Goal: Book appointment/travel/reservation

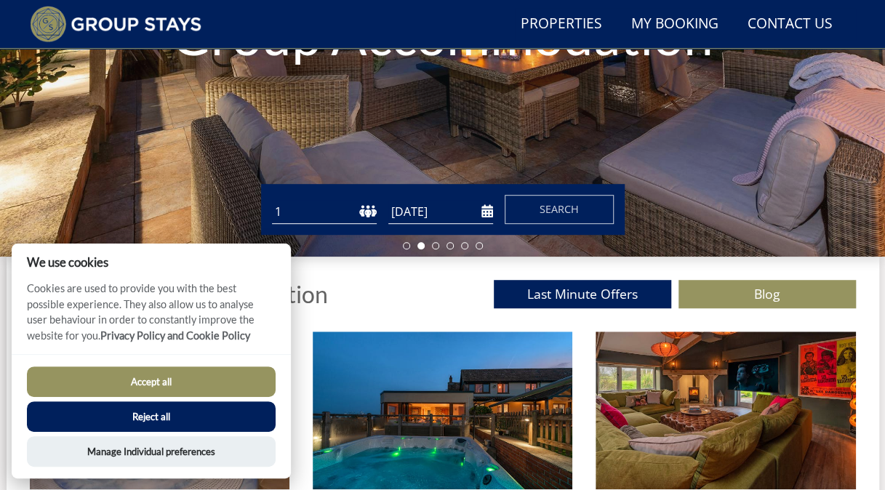
scroll to position [321, 0]
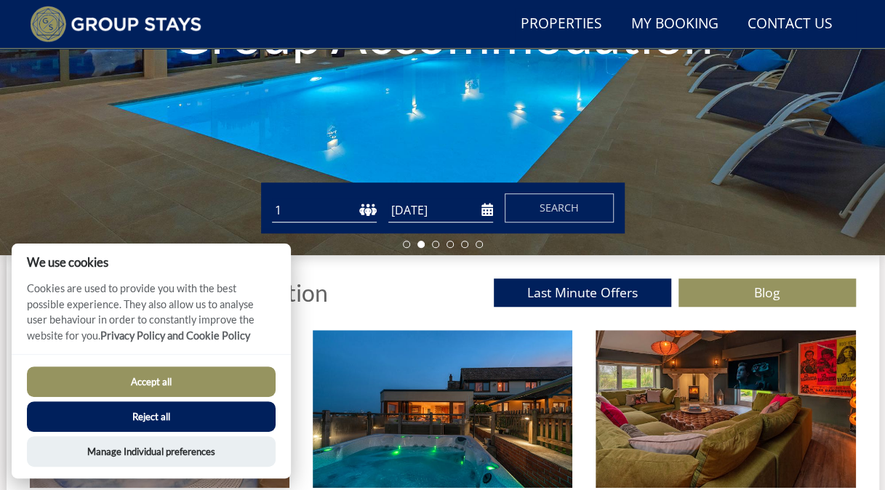
click at [326, 217] on select "1 2 3 4 5 6 7 8 9 10 11 12 13 14 15 16 17 18 19 20 21 22 23 24 25 26 27 28 29 3…" at bounding box center [324, 210] width 105 height 24
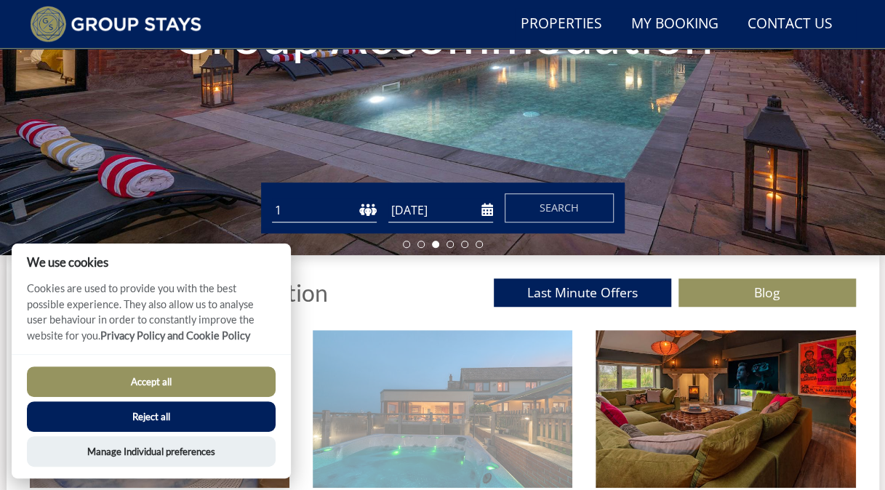
select select "29"
click at [272, 204] on select "1 2 3 4 5 6 7 8 9 10 11 12 13 14 15 16 17 18 19 20 21 22 23 24 25 26 27 28 29 3…" at bounding box center [324, 210] width 105 height 24
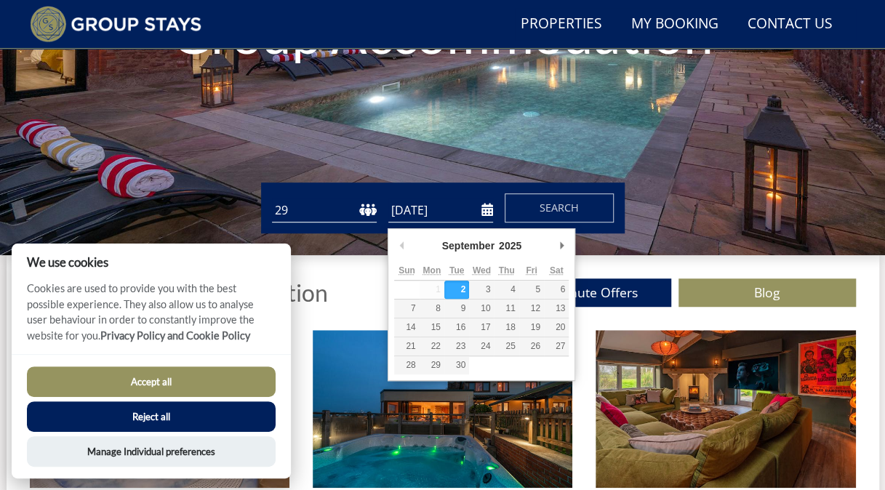
click at [479, 220] on input "[DATE]" at bounding box center [440, 210] width 105 height 24
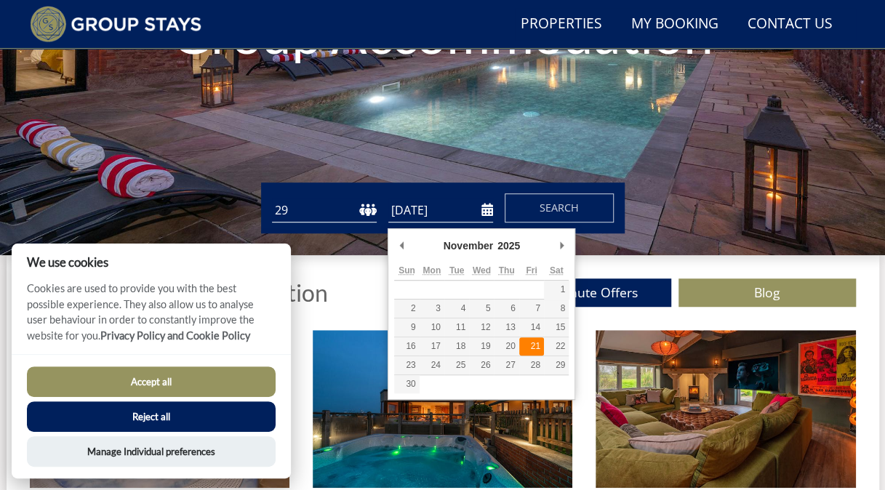
type input "[DATE]"
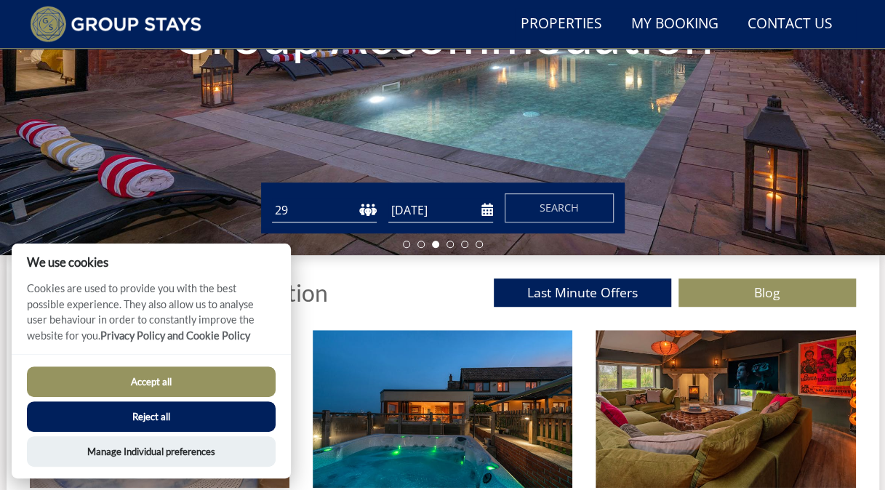
click at [217, 378] on button "Accept all" at bounding box center [151, 381] width 249 height 31
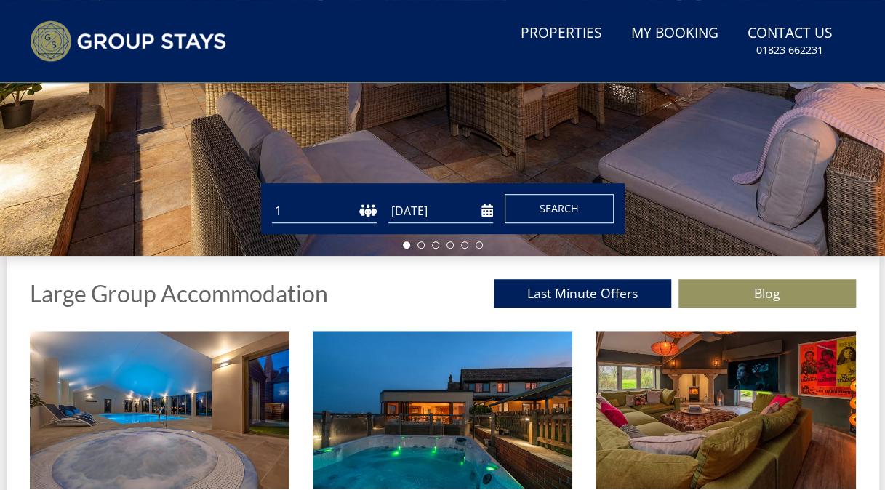
click at [564, 209] on span "Search" at bounding box center [558, 208] width 39 height 14
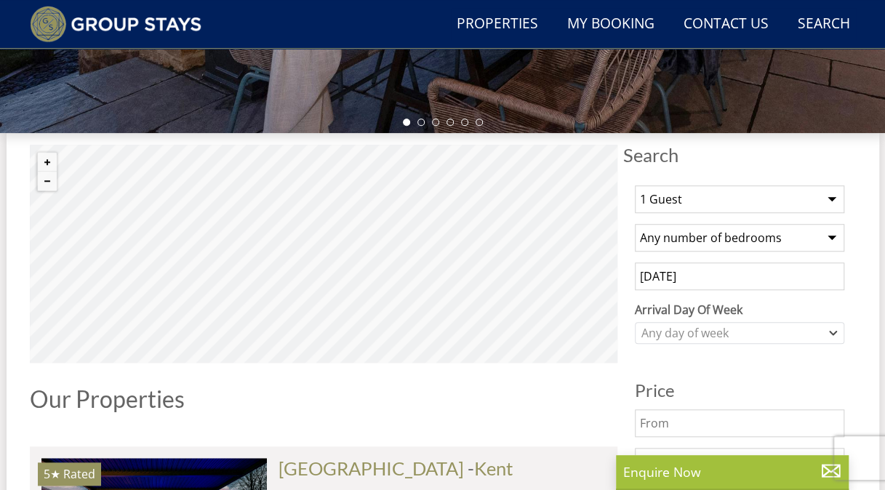
scroll to position [444, 0]
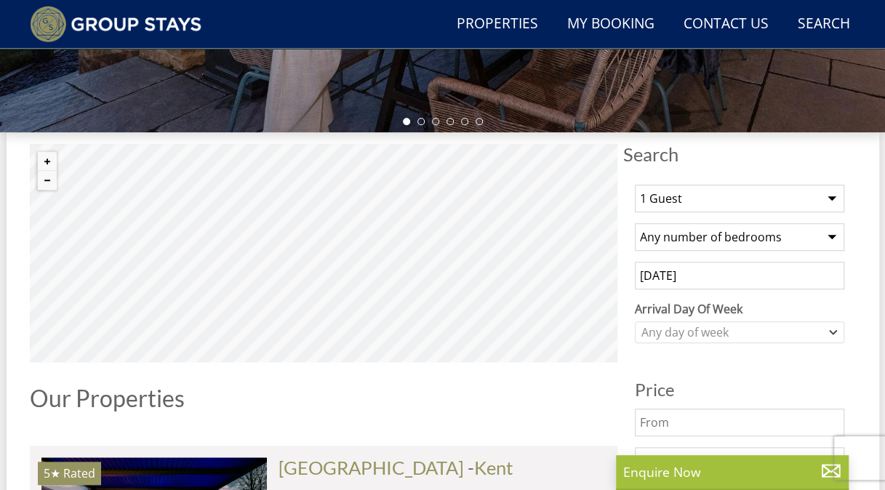
click at [734, 208] on select "1 Guest 2 Guests 3 Guests 4 Guests 5 Guests 6 Guests 7 Guests 8 Guests 9 Guests…" at bounding box center [739, 199] width 209 height 28
select select "29"
click at [635, 190] on select "1 Guest 2 Guests 3 Guests 4 Guests 5 Guests 6 Guests 7 Guests 8 Guests 9 Guests…" at bounding box center [739, 199] width 209 height 28
click at [734, 242] on select "Any number of bedrooms 4 Bedrooms 5 Bedrooms 6 Bedrooms 7 Bedrooms 8 Bedrooms 9…" at bounding box center [739, 237] width 209 height 28
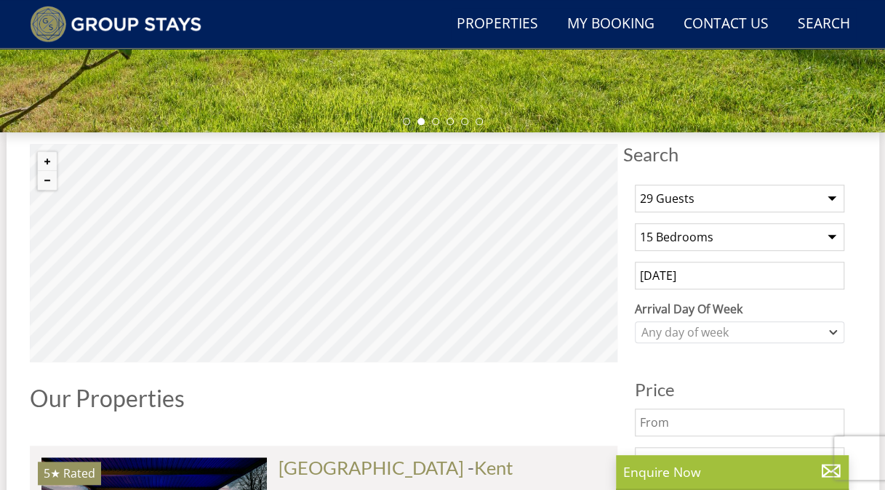
click at [635, 228] on select "Any number of bedrooms 4 Bedrooms 5 Bedrooms 6 Bedrooms 7 Bedrooms 8 Bedrooms 9…" at bounding box center [739, 237] width 209 height 28
click at [683, 237] on select "Any number of bedrooms 4 Bedrooms 5 Bedrooms 6 Bedrooms 7 Bedrooms 8 Bedrooms 9…" at bounding box center [739, 237] width 209 height 28
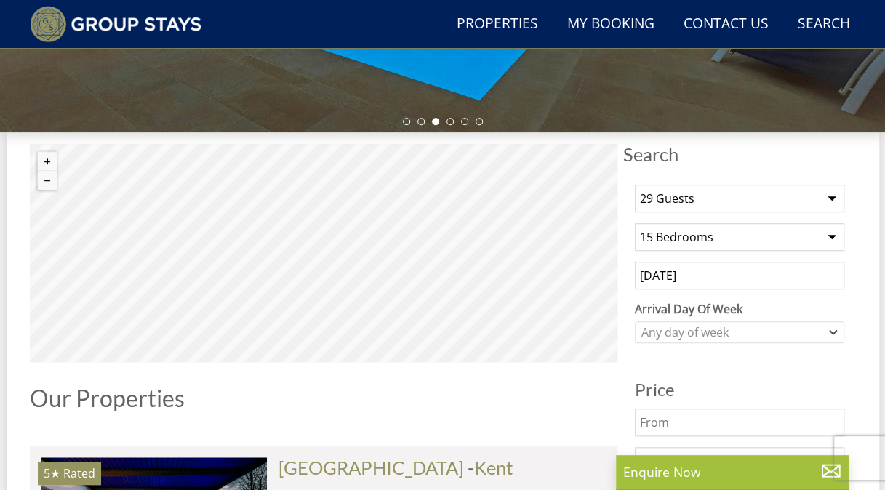
select select "14"
click at [635, 228] on select "Any number of bedrooms 4 Bedrooms 5 Bedrooms 6 Bedrooms 7 Bedrooms 8 Bedrooms 9…" at bounding box center [739, 237] width 209 height 28
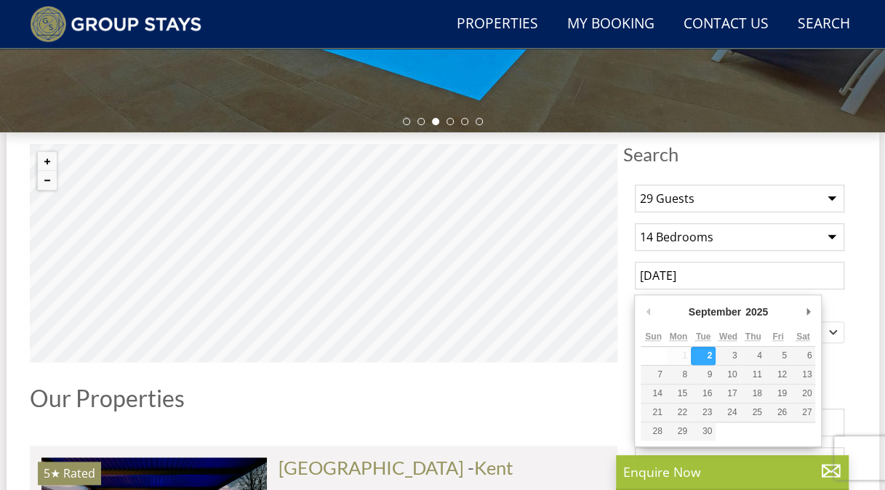
click at [697, 285] on input "[DATE]" at bounding box center [739, 276] width 209 height 28
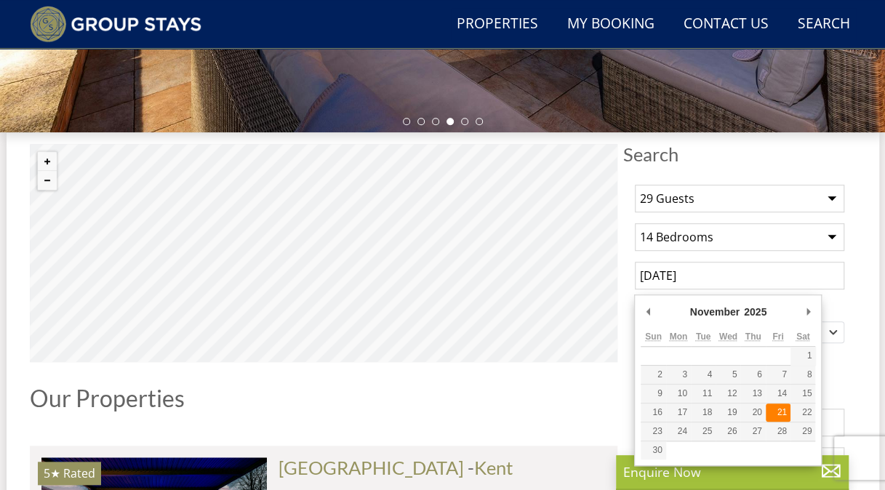
type input "[DATE]"
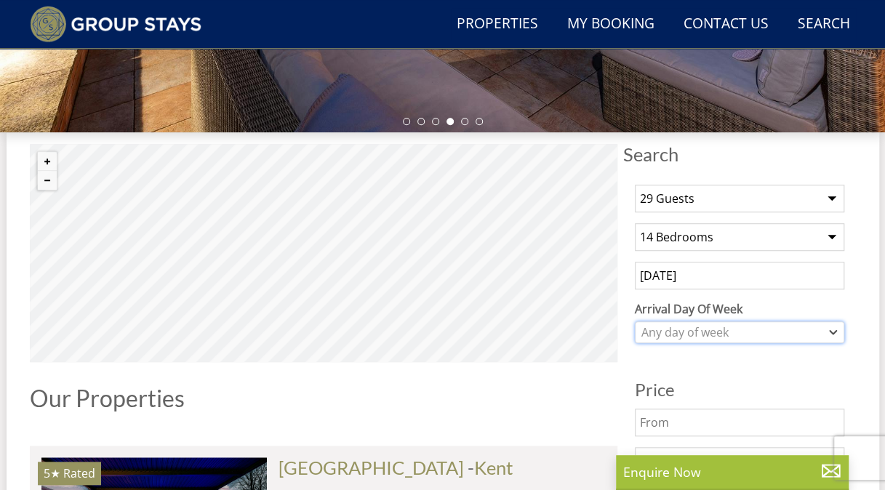
click at [750, 339] on div "Any day of week" at bounding box center [732, 332] width 188 height 16
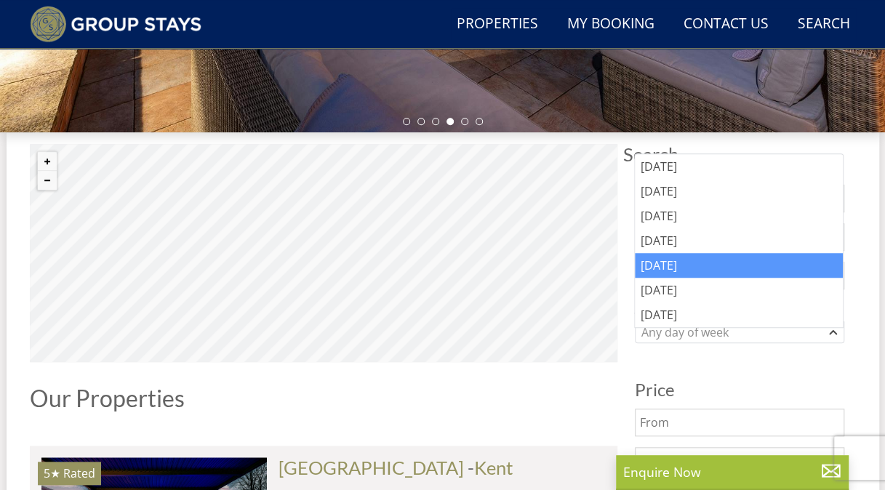
click at [713, 271] on div "[DATE]" at bounding box center [739, 265] width 208 height 25
click at [715, 373] on div "1 Guest 2 Guests 3 Guests 4 Guests 5 Guests 6 Guests 7 Guests 8 Guests 9 Guests…" at bounding box center [739, 440] width 233 height 534
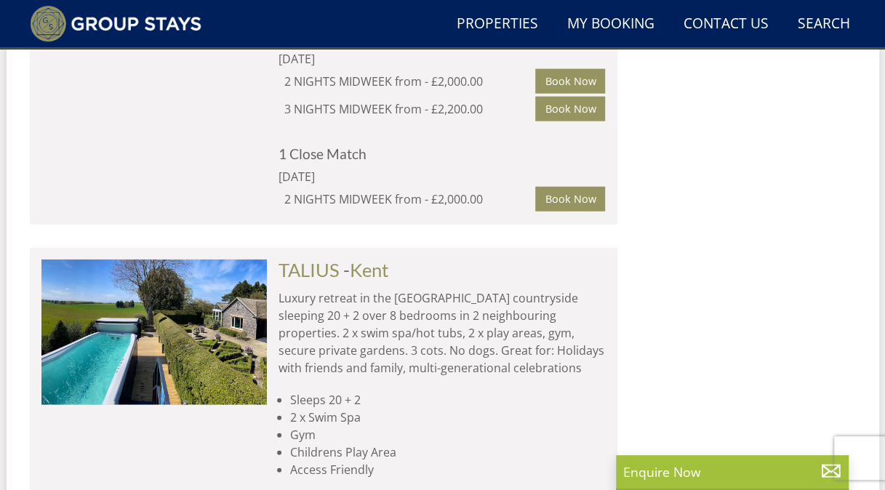
scroll to position [1508, 0]
